Goal: Book appointment/travel/reservation

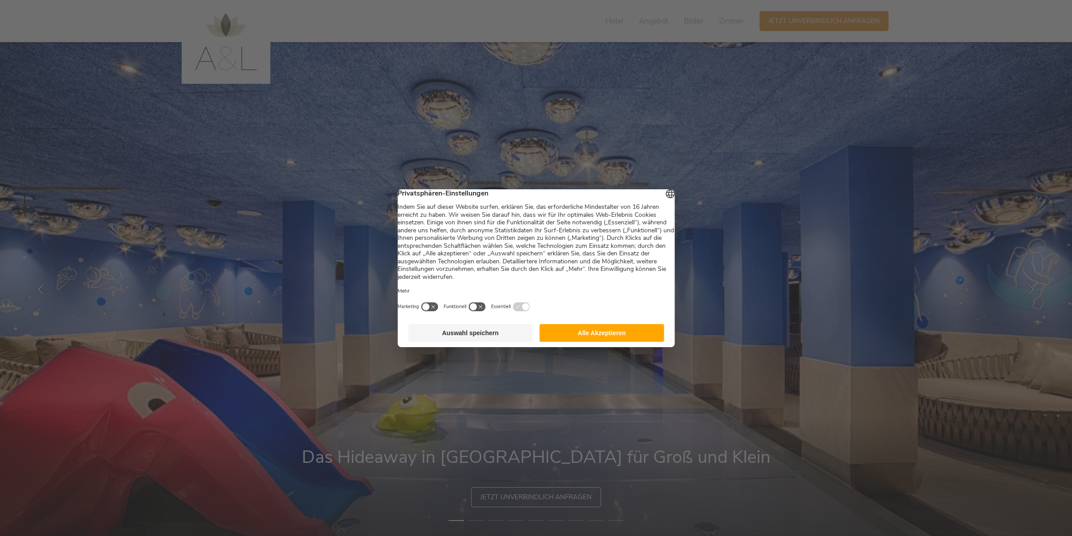
drag, startPoint x: 642, startPoint y: 351, endPoint x: 643, endPoint y: 346, distance: 4.9
click at [643, 347] on footer "Auswahl speichern Alle Akzeptieren" at bounding box center [536, 333] width 277 height 28
click at [643, 342] on button "Alle Akzeptieren" at bounding box center [602, 333] width 125 height 18
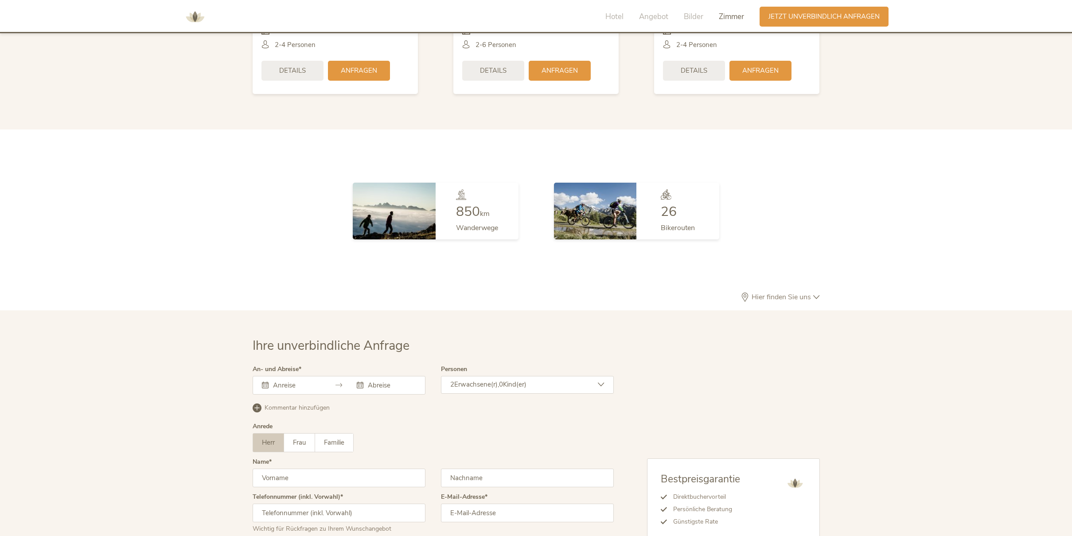
scroll to position [2585, 0]
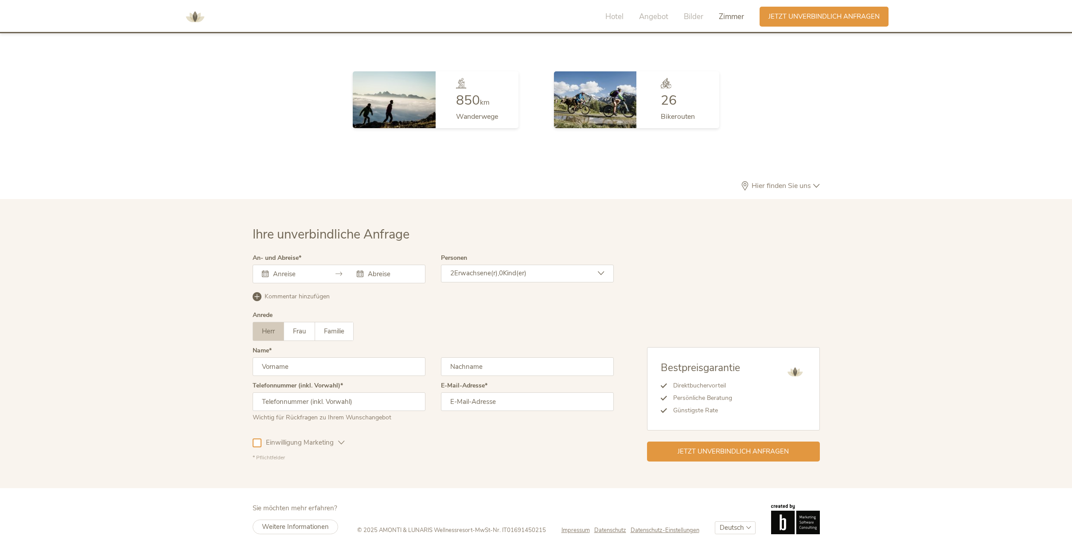
click at [741, 521] on select "Deutsch Italiano" at bounding box center [735, 527] width 41 height 13
select select "/it/famiglia?gad_campaignid=8292744206&gad_source=1&gbraid=0AAAAACk0T9v96NMhONI…"
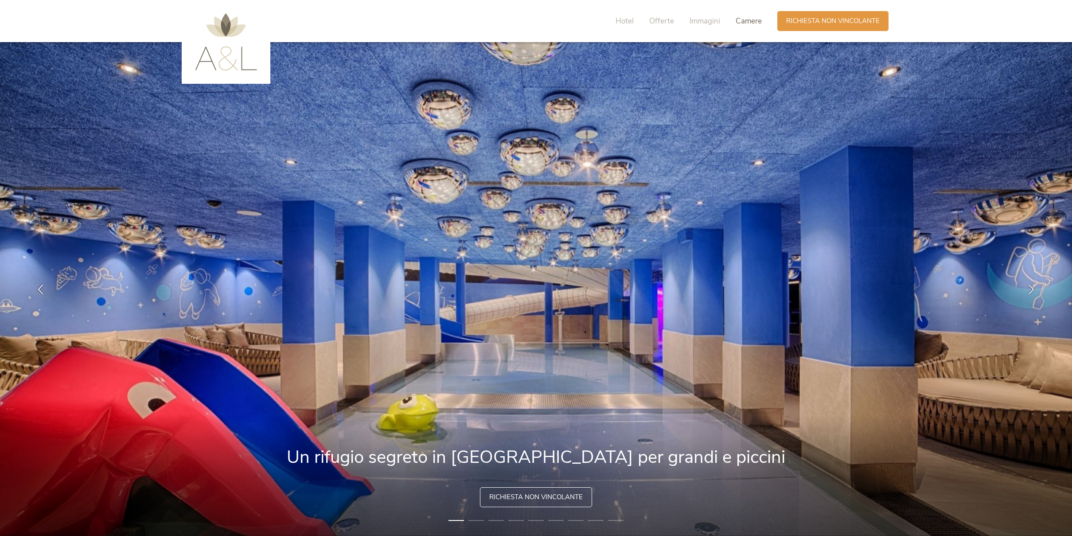
click at [751, 23] on span "Camere" at bounding box center [749, 21] width 26 height 10
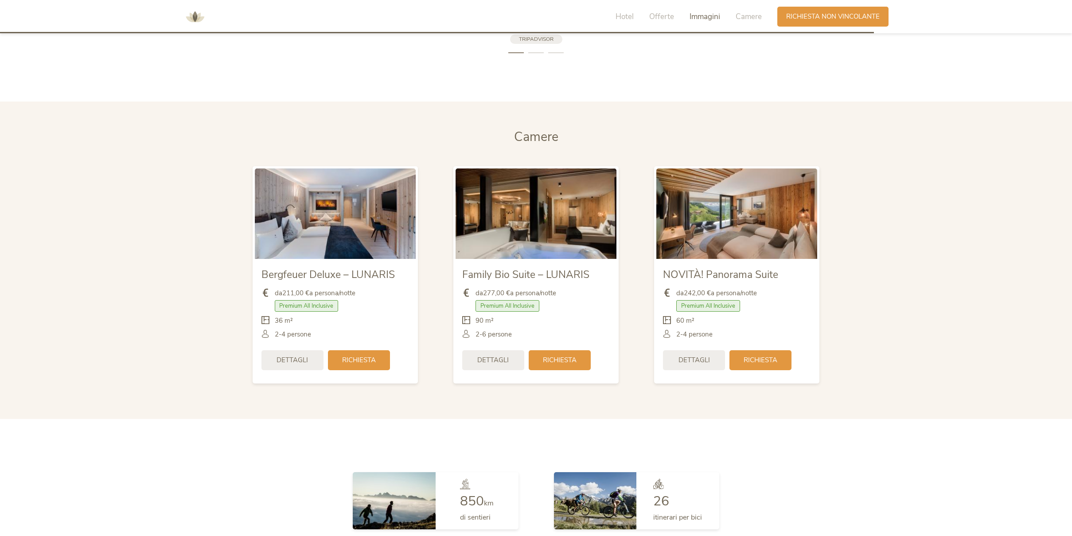
scroll to position [2239, 0]
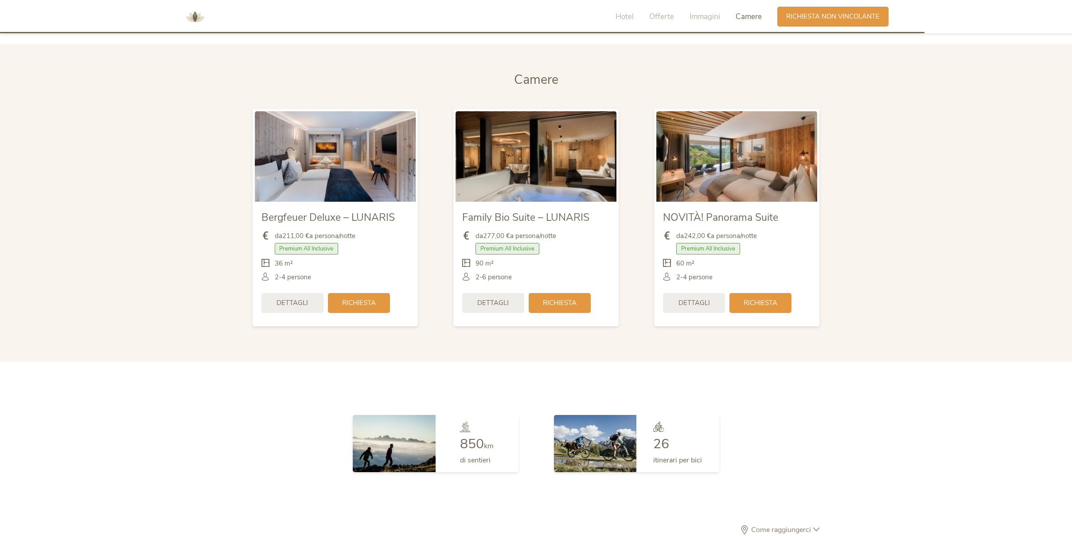
click at [536, 156] on img at bounding box center [536, 156] width 161 height 90
drag, startPoint x: 505, startPoint y: 247, endPoint x: 535, endPoint y: 246, distance: 30.2
click at [541, 248] on div "Premium All Inclusive" at bounding box center [536, 251] width 148 height 16
click at [520, 238] on span "da 277,00 € a persona/notte" at bounding box center [516, 235] width 81 height 9
drag, startPoint x: 501, startPoint y: 241, endPoint x: 543, endPoint y: 250, distance: 43.0
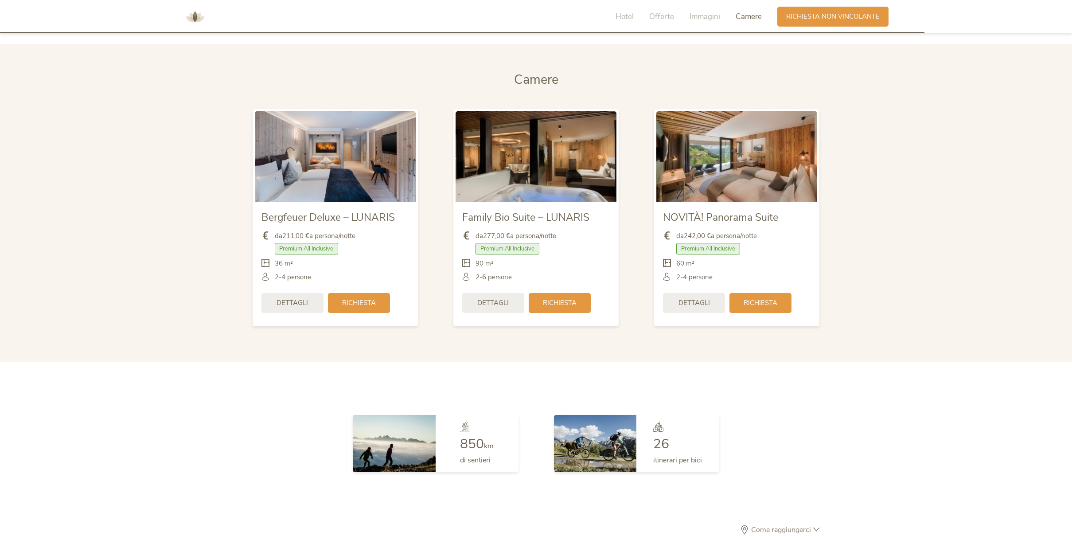
click at [550, 242] on div "da 277,00 € a persona/notte Premium All Inclusive 90 m²" at bounding box center [536, 257] width 148 height 64
click at [321, 174] on img at bounding box center [335, 156] width 161 height 90
click at [752, 151] on img at bounding box center [737, 156] width 161 height 90
drag, startPoint x: 689, startPoint y: 248, endPoint x: 750, endPoint y: 250, distance: 61.2
click at [759, 250] on div "Premium All Inclusive" at bounding box center [737, 251] width 148 height 16
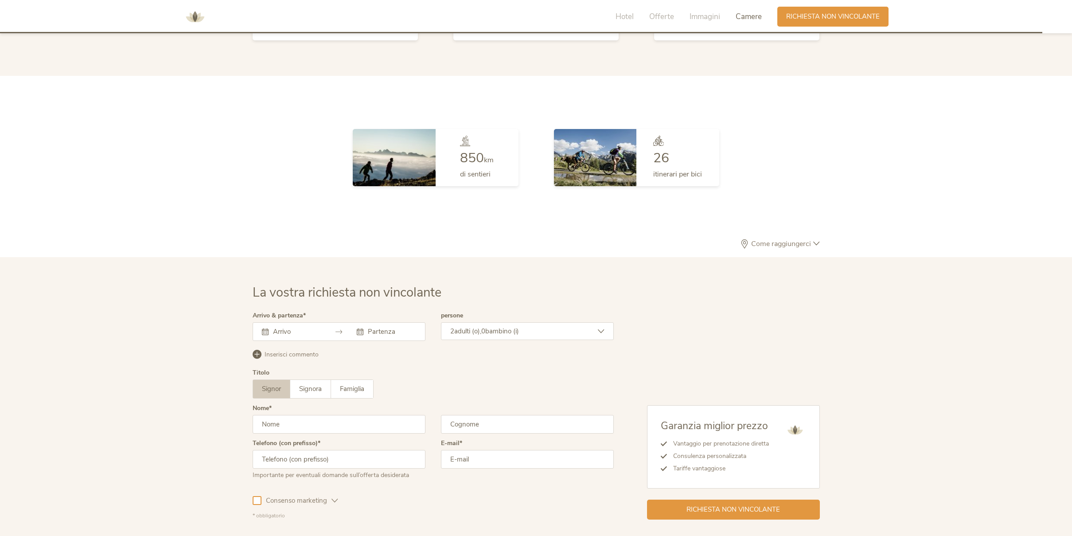
scroll to position [2525, 0]
drag, startPoint x: 280, startPoint y: 331, endPoint x: 286, endPoint y: 331, distance: 6.2
click at [280, 331] on input "text" at bounding box center [296, 331] width 51 height 9
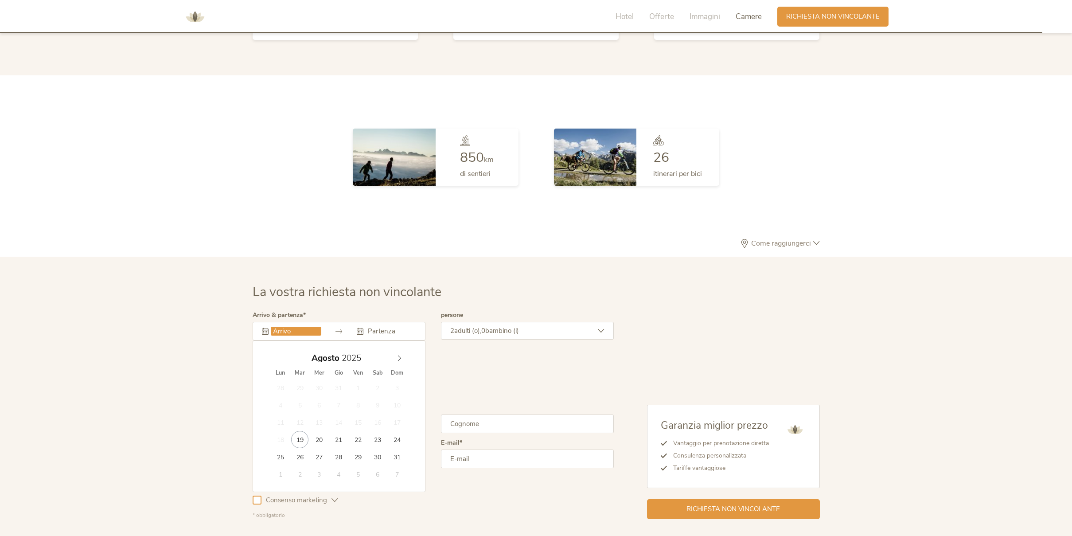
click at [395, 359] on span at bounding box center [399, 356] width 15 height 12
type input "20.09.2025"
type input "22.09.2025"
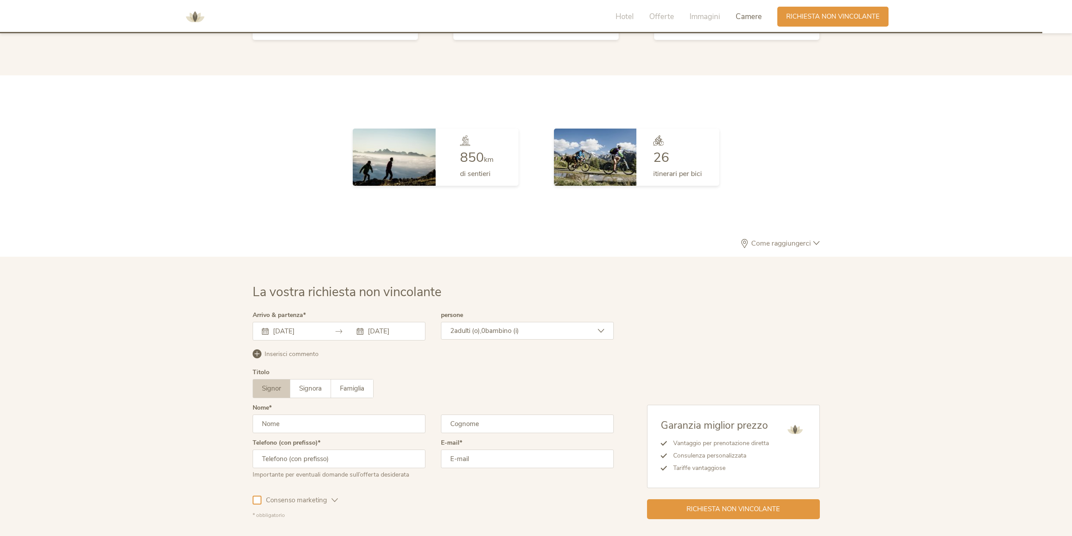
click at [464, 328] on span "adulti (o)," at bounding box center [467, 330] width 27 height 9
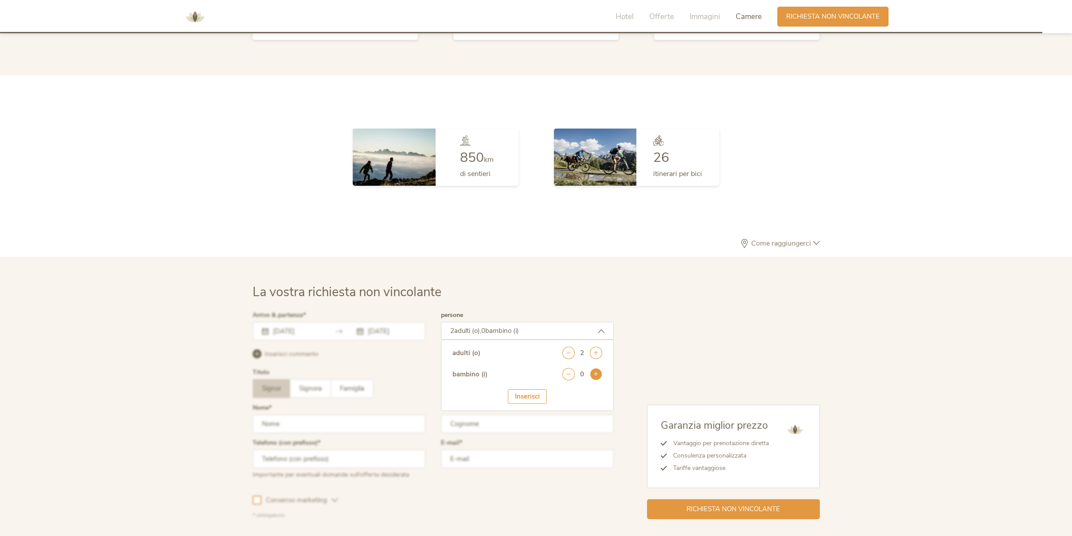
click at [601, 374] on icon at bounding box center [596, 374] width 12 height 12
click at [577, 397] on select "seleziona 0 1 2 3 4 5 6 7 8 9 10 11 12 13 14 15 16 17" at bounding box center [581, 398] width 44 height 15
select select "0"
click at [575, 426] on select "seleziona 0 1 2 3 4 5 6 7 8 9 10 11 12 13 14 15 16 17" at bounding box center [581, 426] width 44 height 15
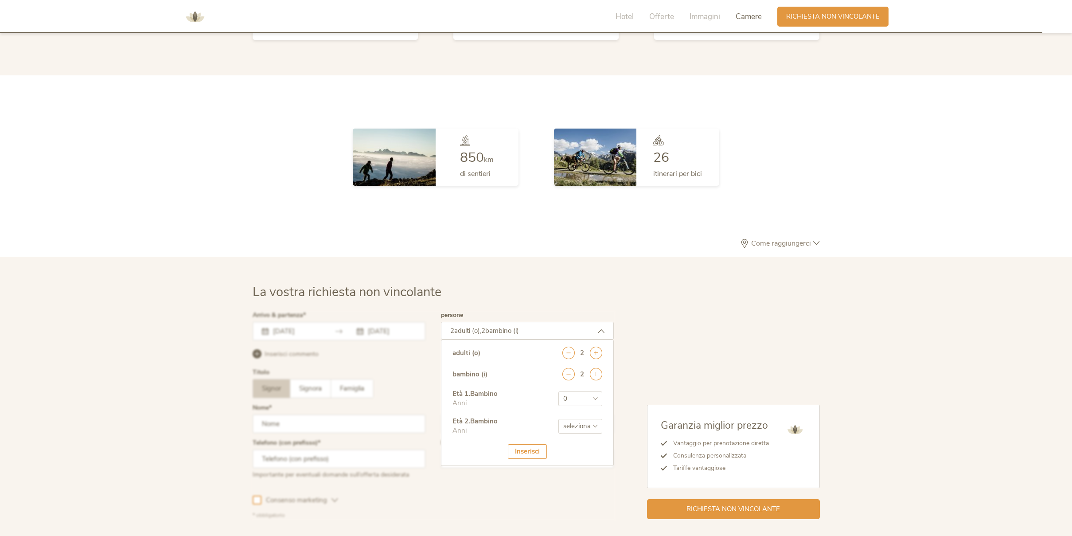
select select "4"
click at [541, 457] on div "Inserisci" at bounding box center [527, 451] width 39 height 15
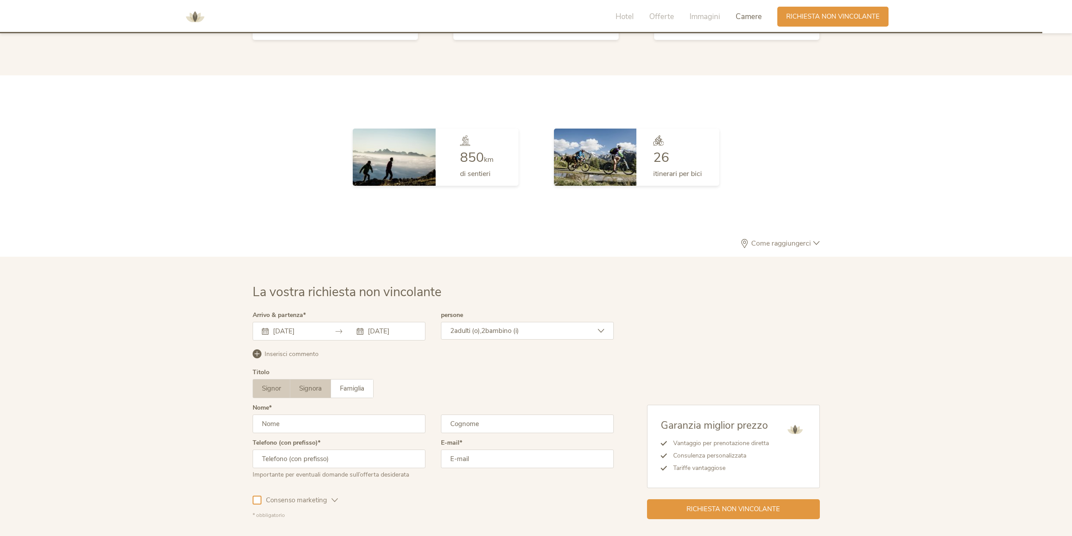
click at [306, 388] on span "Signora" at bounding box center [310, 388] width 23 height 9
click at [297, 424] on input "text" at bounding box center [339, 424] width 173 height 19
type input "Giulia"
type input "Molteni"
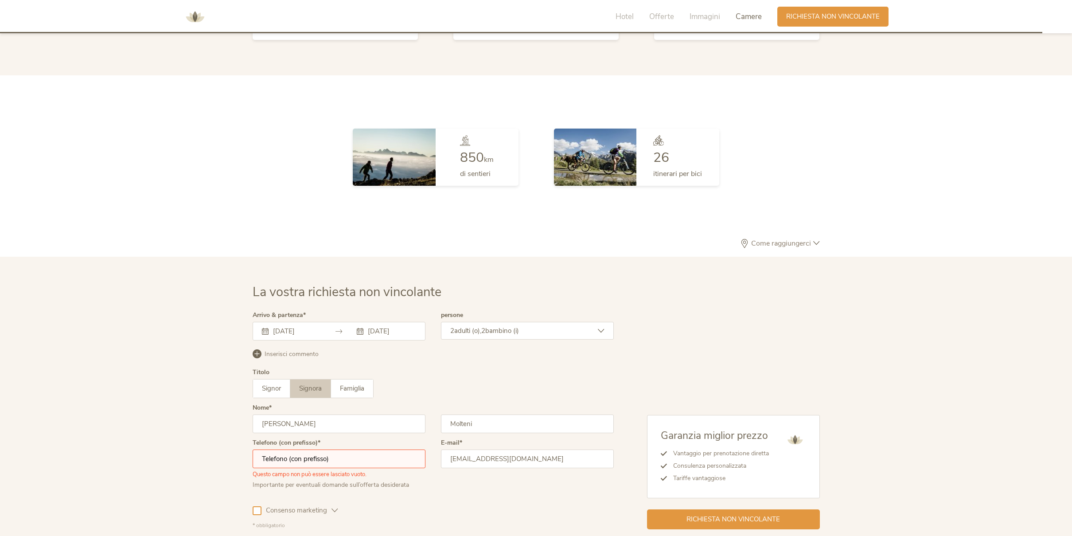
type input "giulia.molteni1988@gmail.com"
click at [308, 457] on input "text" at bounding box center [339, 459] width 173 height 19
click at [264, 458] on input "3403117928" at bounding box center [339, 459] width 173 height 19
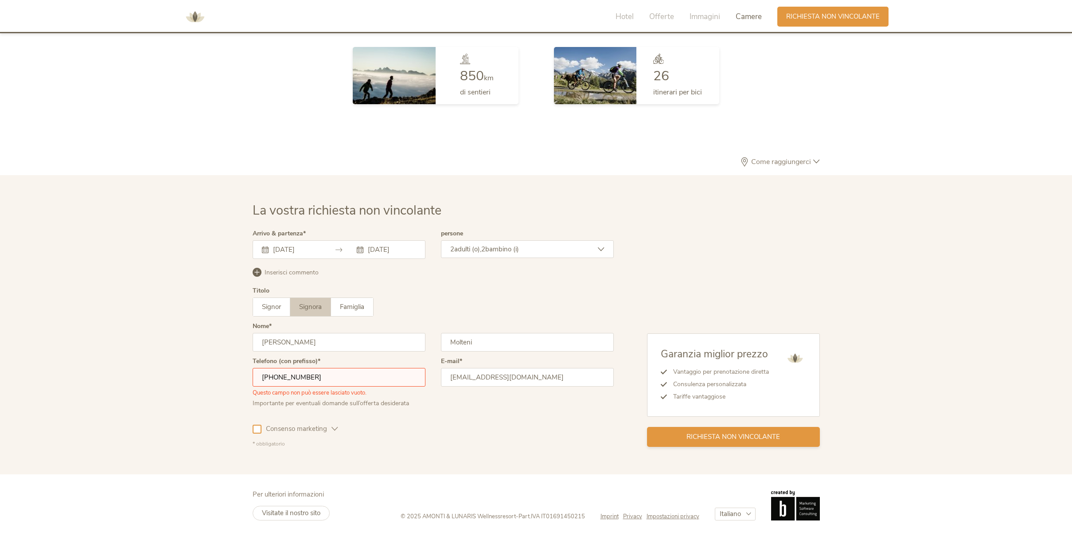
type input "+393403117928"
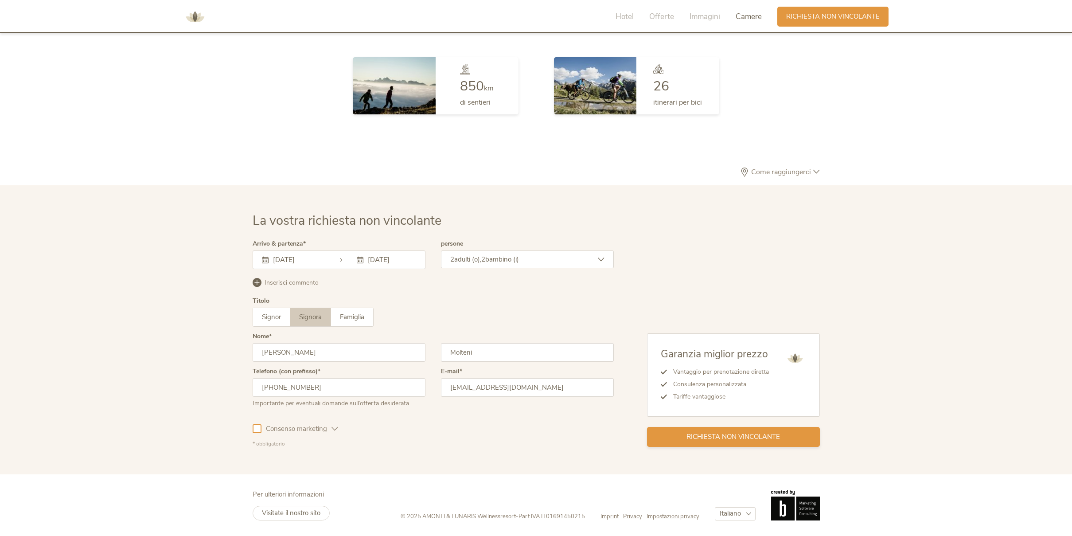
scroll to position [2597, 0]
click at [735, 440] on span "Richiesta non vincolante" at bounding box center [734, 436] width 94 height 9
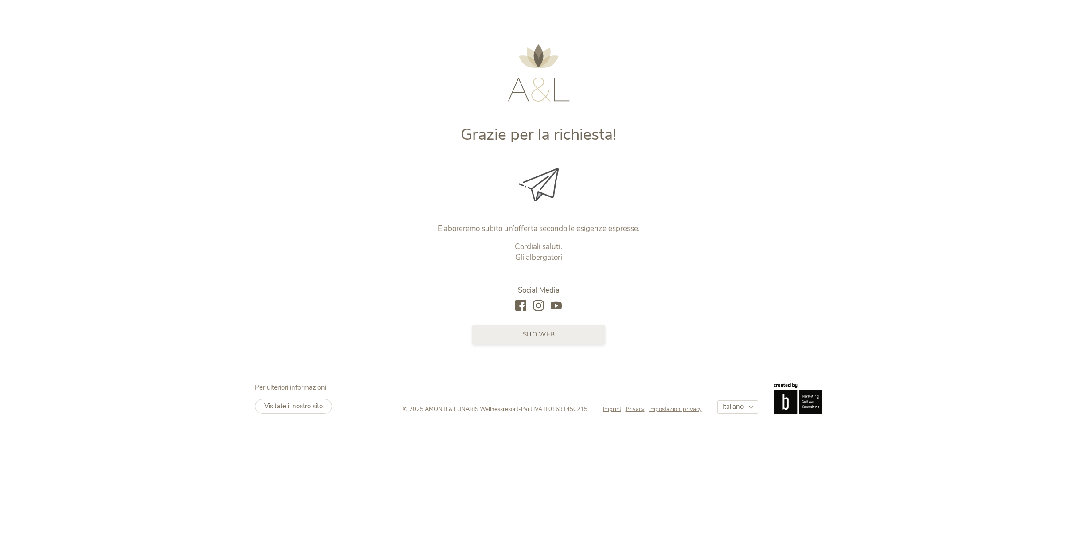
click at [544, 336] on span "sito web" at bounding box center [539, 334] width 32 height 9
